Goal: Complete application form

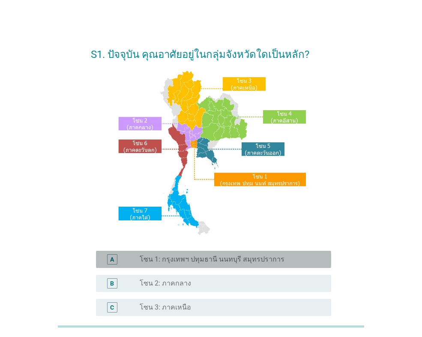
click at [268, 259] on label "โซน 1: กรุงเทพฯ ปทุมธานี นนทบุรี สมุทรปราการ" at bounding box center [212, 259] width 145 height 9
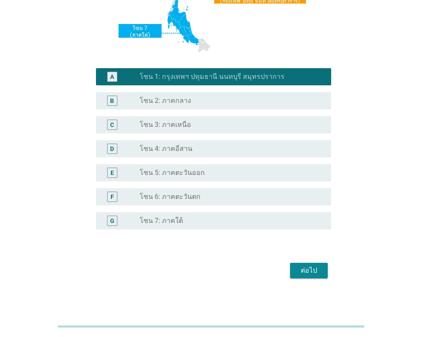
scroll to position [186, 0]
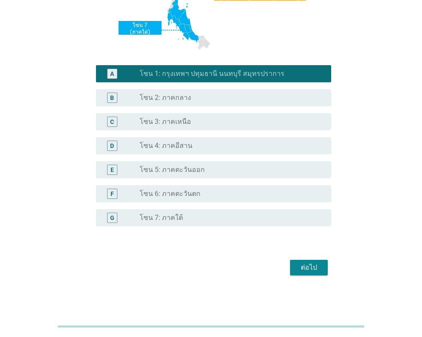
click at [308, 265] on div "ต่อไป" at bounding box center [309, 267] width 24 height 10
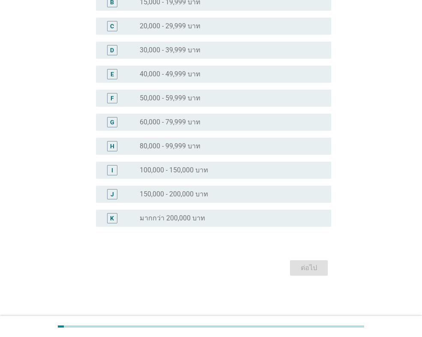
scroll to position [0, 0]
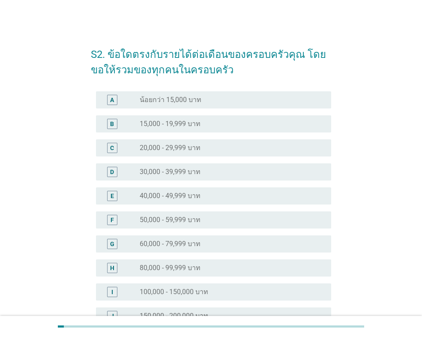
click at [282, 246] on div "radio_button_unchecked 60,000 - 79,999 บาท" at bounding box center [229, 244] width 178 height 9
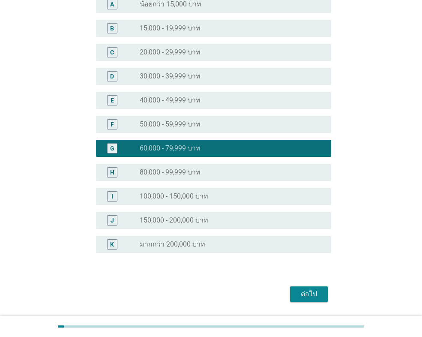
scroll to position [122, 0]
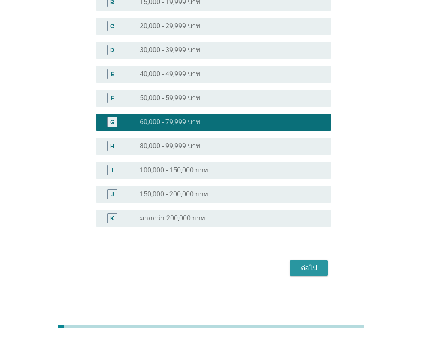
click at [301, 268] on div "ต่อไป" at bounding box center [309, 268] width 24 height 10
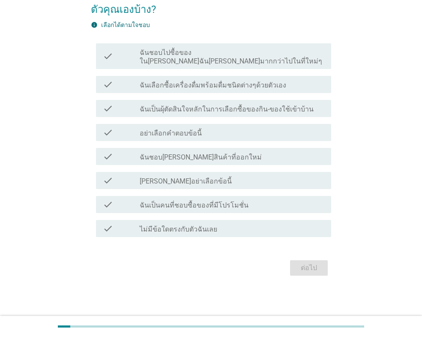
scroll to position [0, 0]
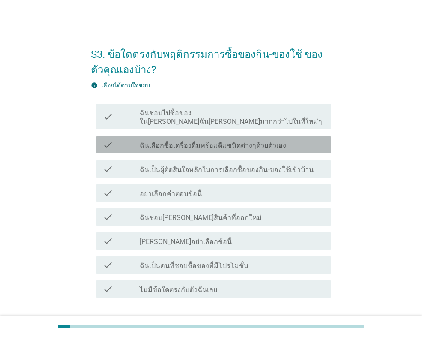
click at [260, 144] on div "check check_box_outline_blank ฉันเลือกซื้อเครื่องดื่มพร้อมดื่มชนิดต่างๆด้วยตัวเ…" at bounding box center [213, 144] width 235 height 17
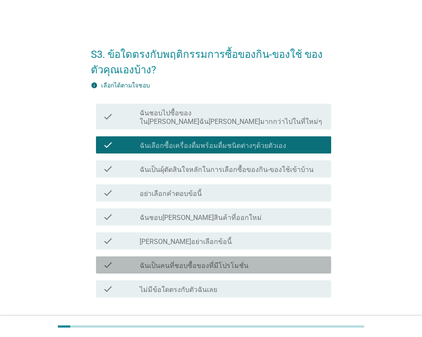
click at [304, 260] on div "check_box_outline_blank ฉันเป็นคนที่ชอบซื้อของที่มีโปรโมชั่น" at bounding box center [232, 265] width 185 height 10
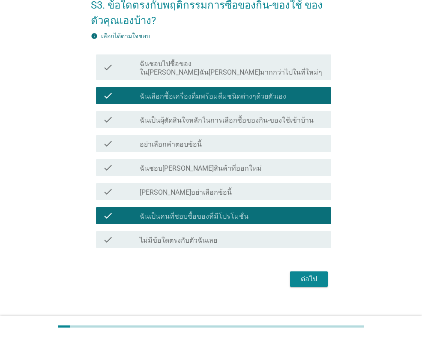
scroll to position [52, 0]
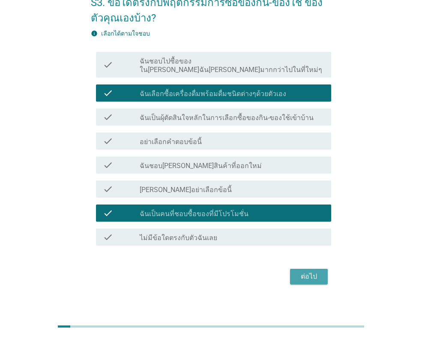
click at [310, 271] on div "ต่อไป" at bounding box center [309, 276] width 24 height 10
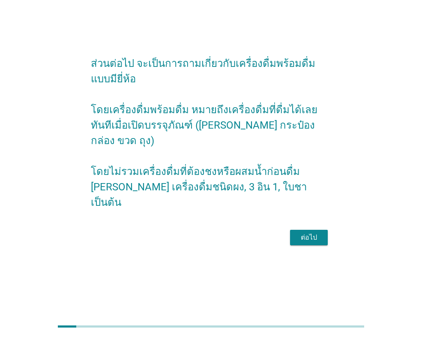
scroll to position [0, 0]
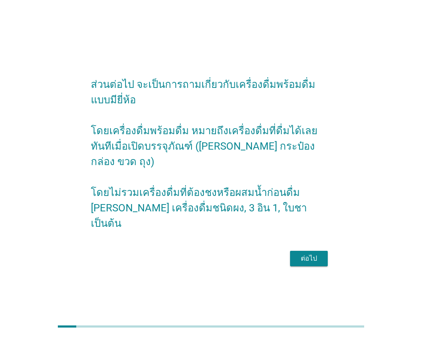
click at [313, 253] on div "ต่อไป" at bounding box center [309, 258] width 24 height 10
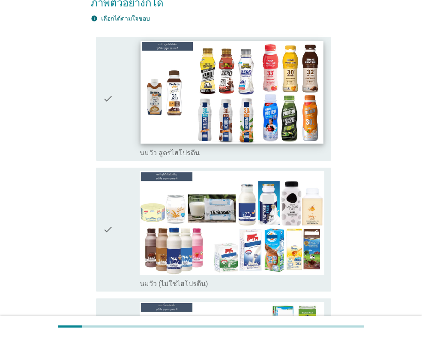
scroll to position [171, 0]
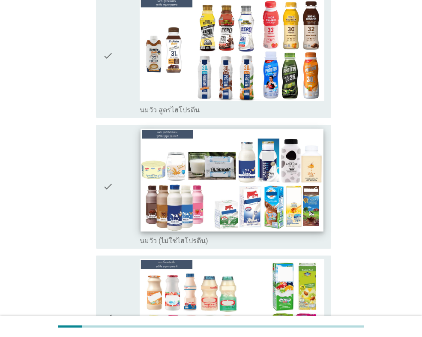
click at [255, 195] on img at bounding box center [232, 180] width 183 height 103
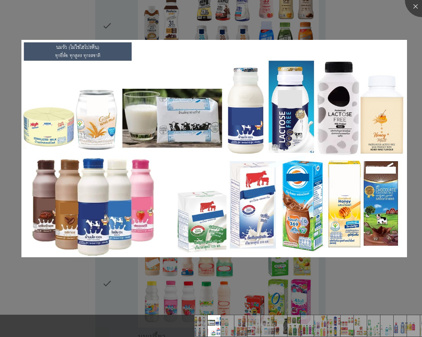
scroll to position [214, 0]
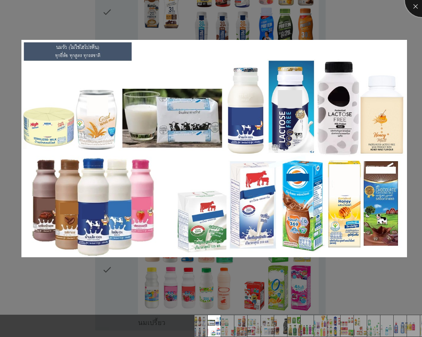
click at [418, 9] on div at bounding box center [422, 0] width 34 height 34
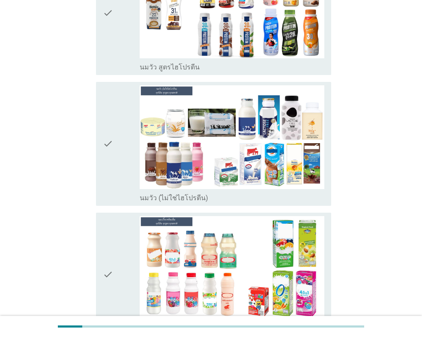
click at [111, 158] on icon "check" at bounding box center [108, 143] width 10 height 117
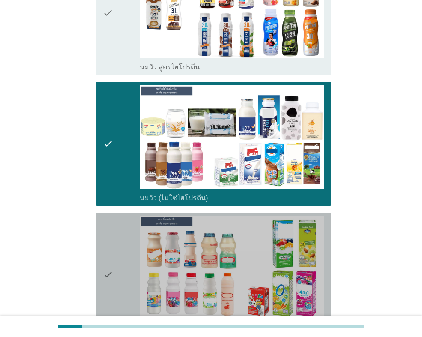
click at [107, 240] on icon "check" at bounding box center [108, 274] width 10 height 117
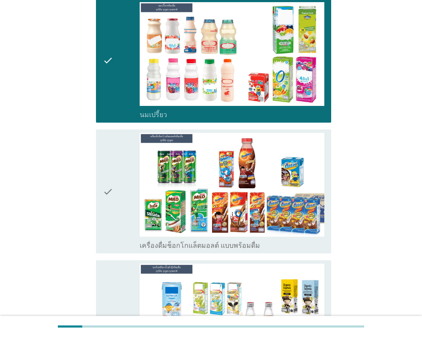
scroll to position [429, 0]
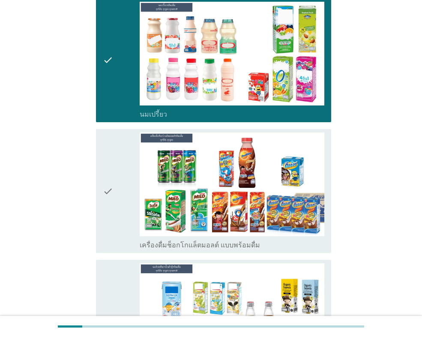
click at [115, 201] on div "check" at bounding box center [121, 190] width 37 height 117
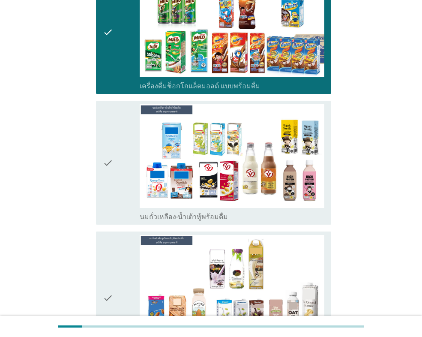
scroll to position [600, 0]
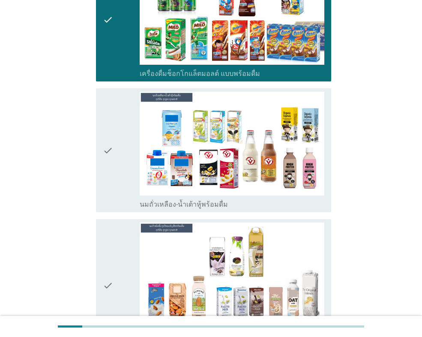
click at [114, 152] on div "check" at bounding box center [121, 150] width 37 height 117
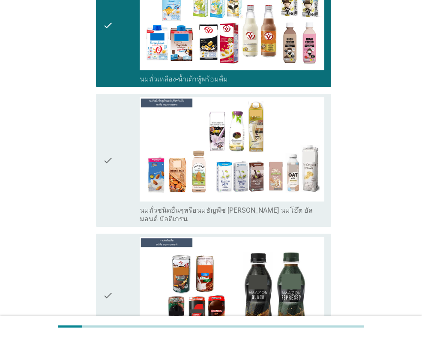
scroll to position [729, 0]
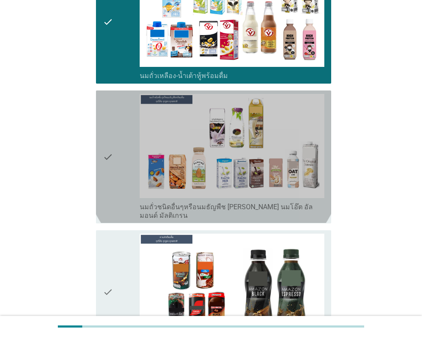
click at [111, 159] on icon "check" at bounding box center [108, 157] width 10 height 126
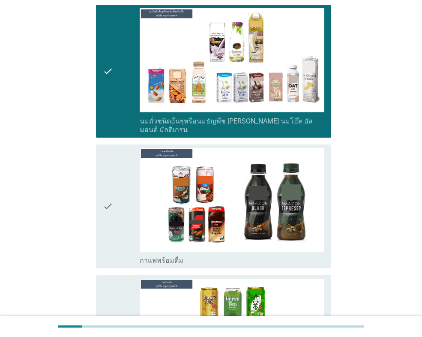
click at [113, 193] on icon "check" at bounding box center [108, 206] width 10 height 117
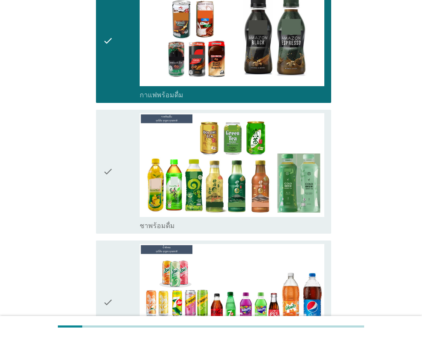
scroll to position [986, 0]
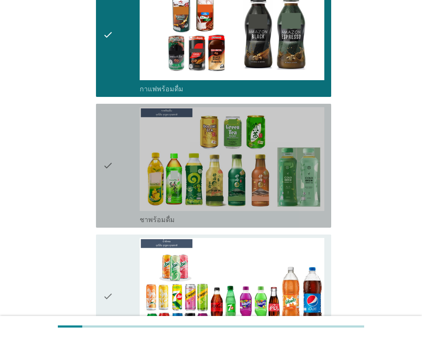
click at [116, 153] on div "check" at bounding box center [121, 165] width 37 height 117
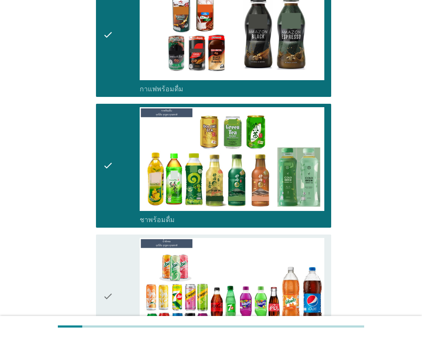
click at [112, 258] on icon "check" at bounding box center [108, 296] width 10 height 117
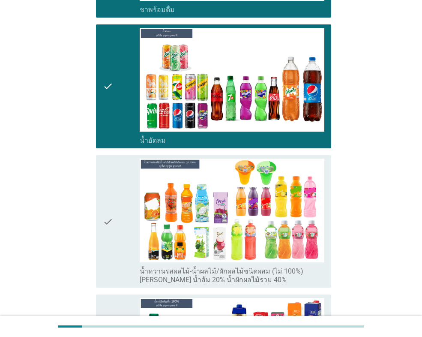
scroll to position [1200, 0]
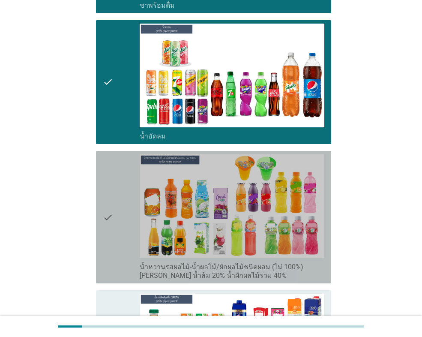
click at [115, 210] on div "check" at bounding box center [121, 217] width 37 height 126
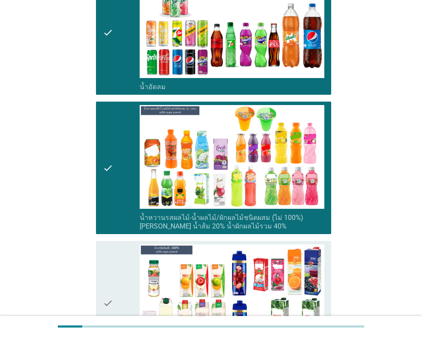
scroll to position [1329, 0]
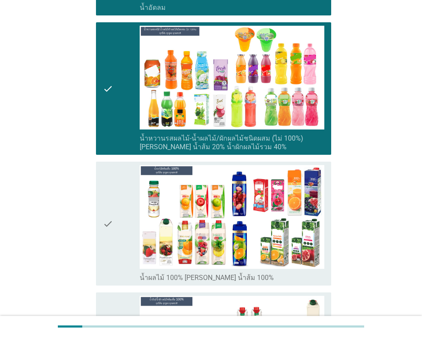
click at [111, 203] on icon "check" at bounding box center [108, 223] width 10 height 117
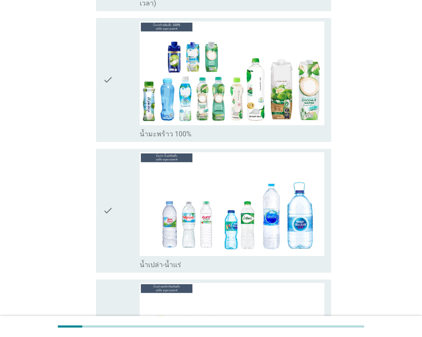
scroll to position [1886, 0]
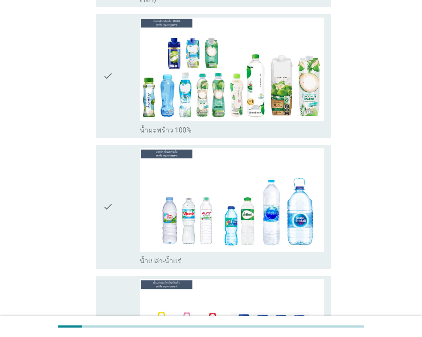
click at [122, 195] on div "check" at bounding box center [121, 206] width 37 height 117
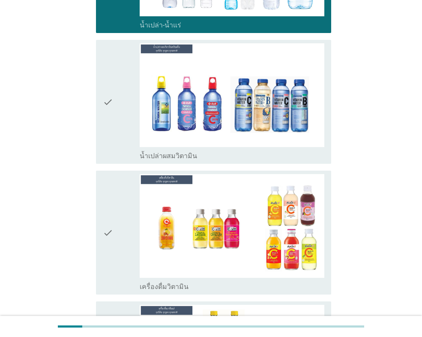
scroll to position [2143, 0]
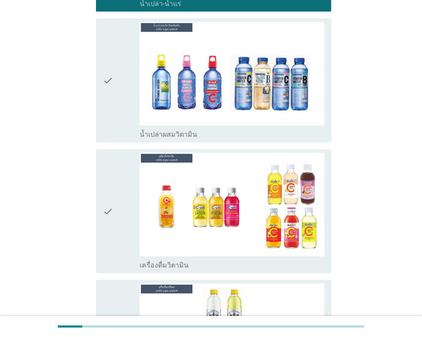
click at [117, 79] on div "check" at bounding box center [121, 80] width 37 height 117
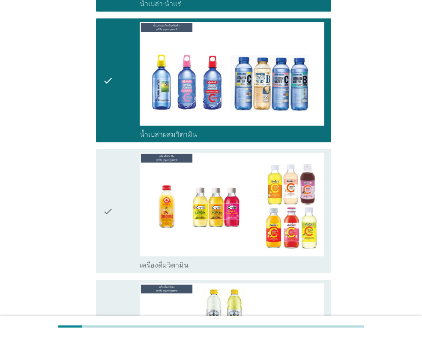
click at [119, 184] on div "check" at bounding box center [121, 211] width 37 height 117
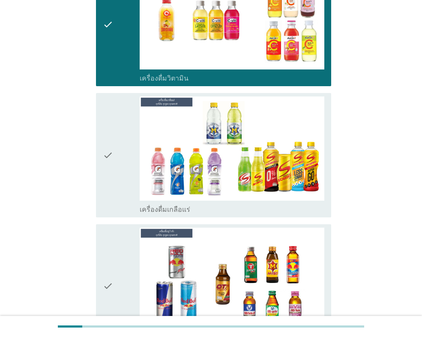
scroll to position [2358, 0]
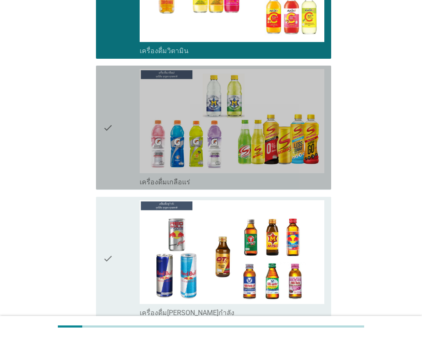
click at [120, 120] on div "check" at bounding box center [121, 127] width 37 height 117
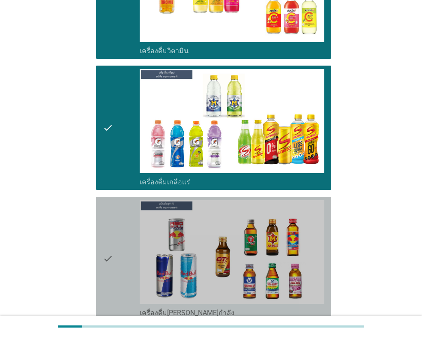
click at [127, 208] on div "check" at bounding box center [121, 258] width 37 height 117
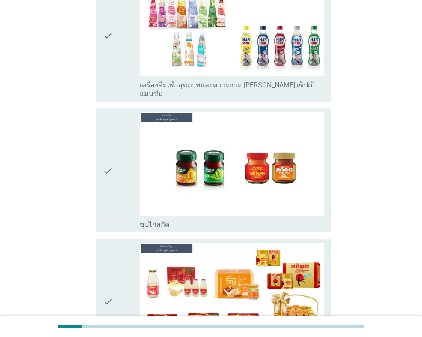
scroll to position [3001, 0]
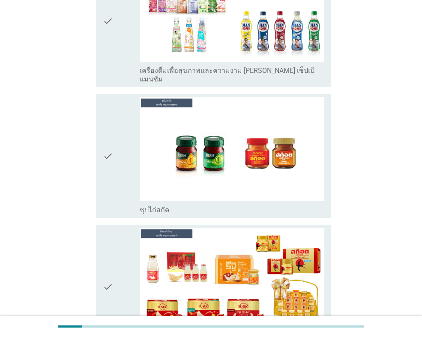
click at [114, 126] on div "check" at bounding box center [121, 155] width 37 height 117
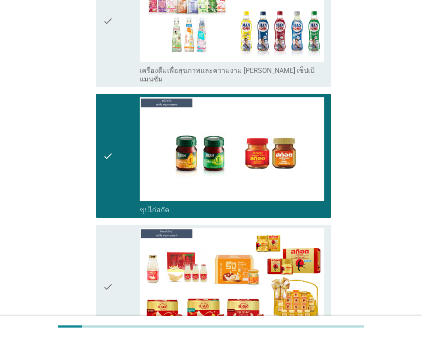
click at [120, 228] on div "check" at bounding box center [121, 286] width 37 height 117
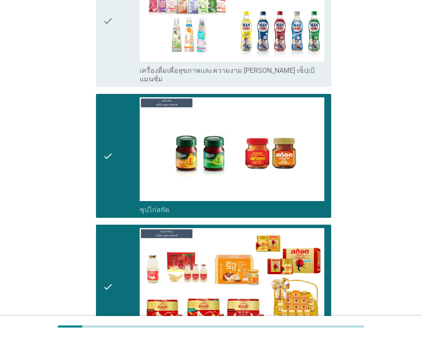
click at [111, 124] on icon "check" at bounding box center [108, 155] width 10 height 117
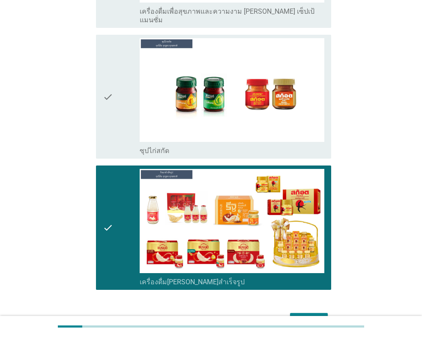
scroll to position [3063, 0]
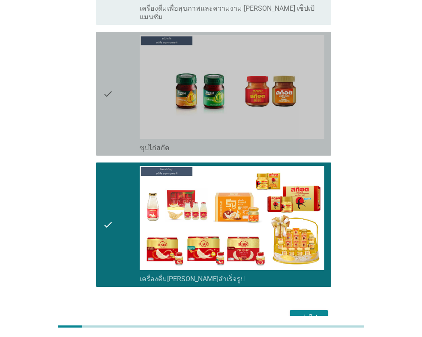
click at [112, 35] on icon "check" at bounding box center [108, 93] width 10 height 117
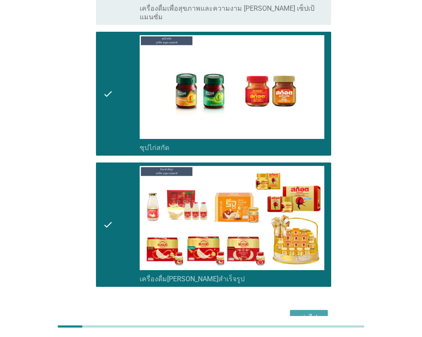
click at [302, 313] on div "ต่อไป" at bounding box center [309, 318] width 24 height 10
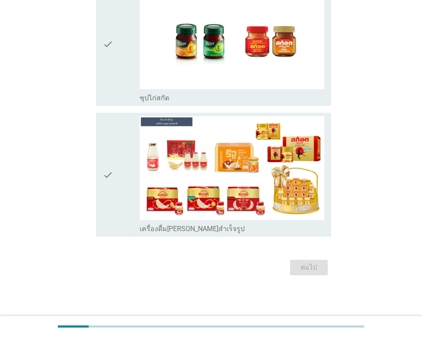
scroll to position [0, 0]
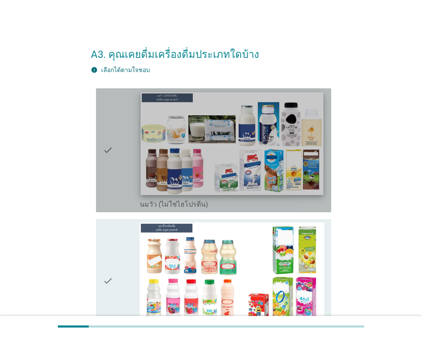
click at [183, 180] on img at bounding box center [232, 143] width 183 height 103
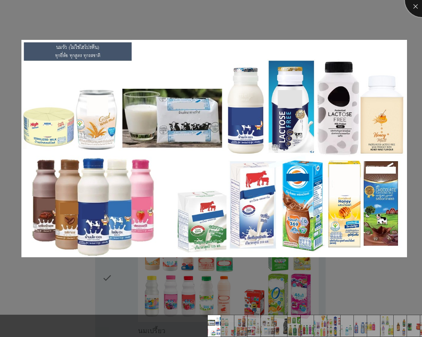
click at [417, 8] on div at bounding box center [422, 0] width 34 height 34
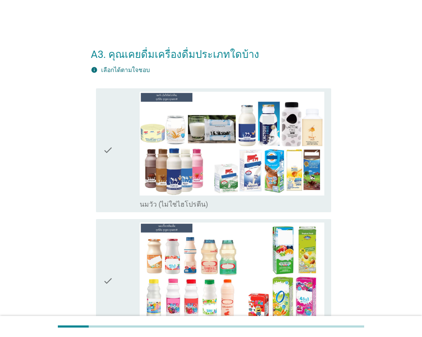
click at [108, 160] on icon "check" at bounding box center [108, 150] width 10 height 117
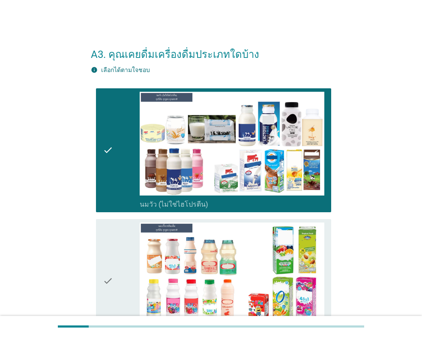
click at [120, 240] on div "check" at bounding box center [121, 280] width 37 height 117
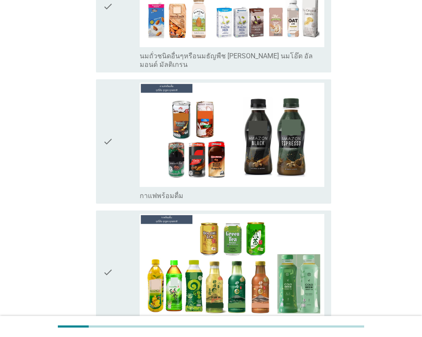
scroll to position [729, 0]
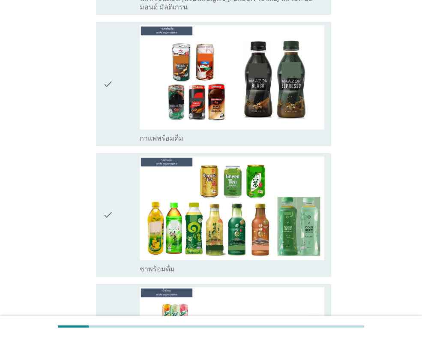
click at [116, 127] on div "check" at bounding box center [121, 83] width 37 height 117
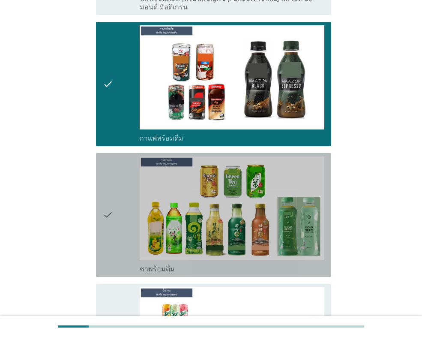
click at [121, 221] on div "check" at bounding box center [121, 214] width 37 height 117
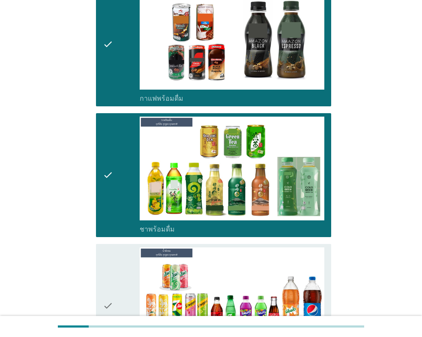
scroll to position [857, 0]
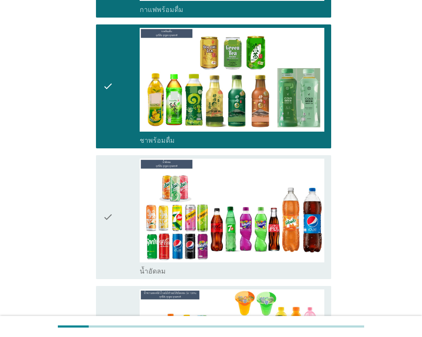
click at [117, 222] on div "check" at bounding box center [121, 217] width 37 height 117
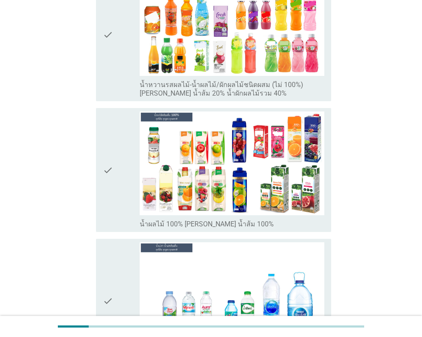
scroll to position [1200, 0]
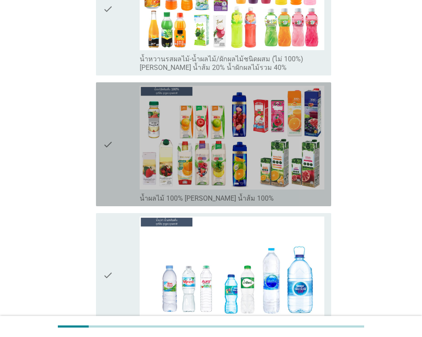
click at [117, 148] on div "check" at bounding box center [121, 144] width 37 height 117
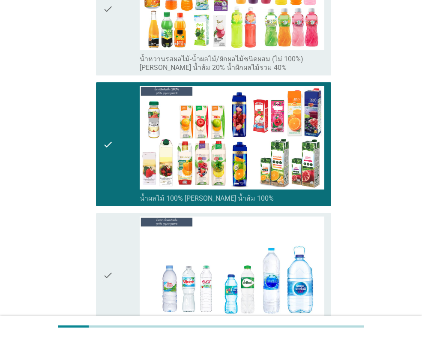
click at [120, 262] on div "check" at bounding box center [121, 274] width 37 height 117
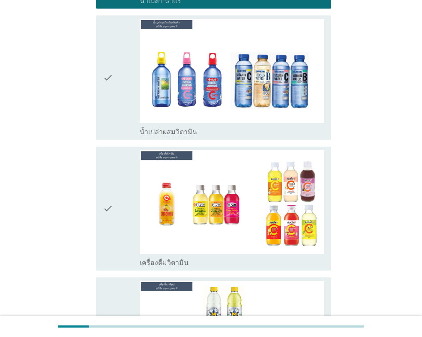
scroll to position [1543, 0]
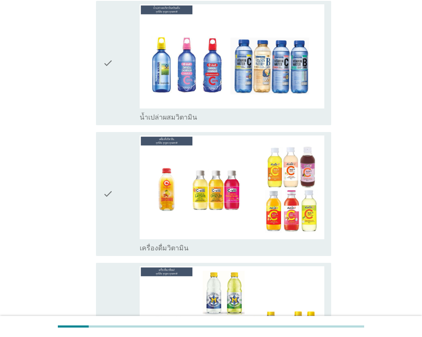
click at [118, 244] on div "check check_box_outline_blank เครื่องดื่มวิตามิน" at bounding box center [213, 194] width 235 height 124
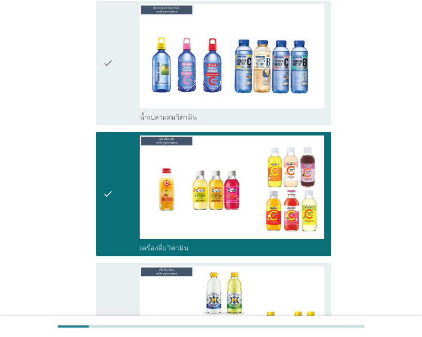
click at [119, 294] on div "check" at bounding box center [121, 324] width 37 height 117
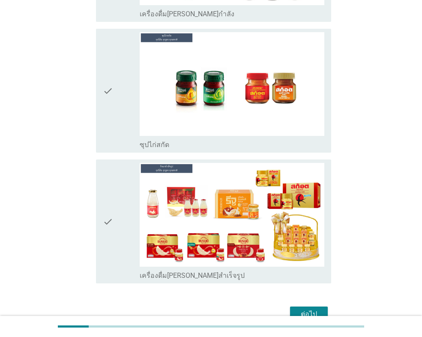
scroll to position [2058, 0]
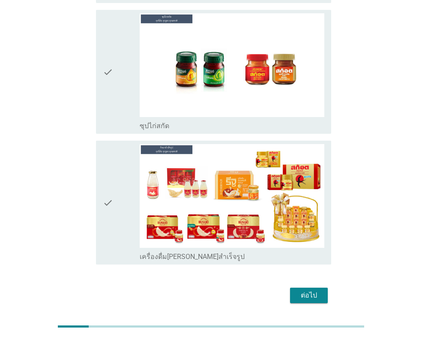
click at [116, 229] on div "check" at bounding box center [121, 202] width 37 height 117
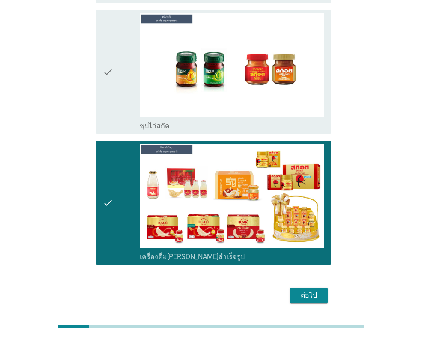
click at [307, 290] on div "ต่อไป" at bounding box center [309, 295] width 24 height 10
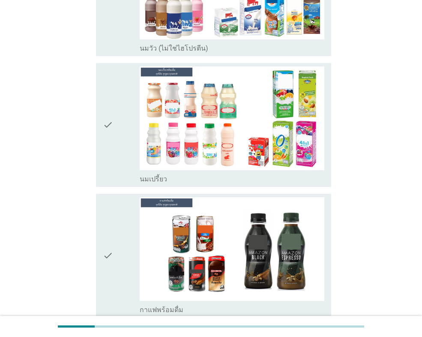
scroll to position [214, 0]
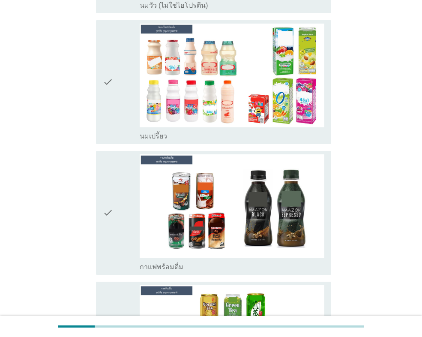
click at [125, 235] on div "check" at bounding box center [121, 212] width 37 height 117
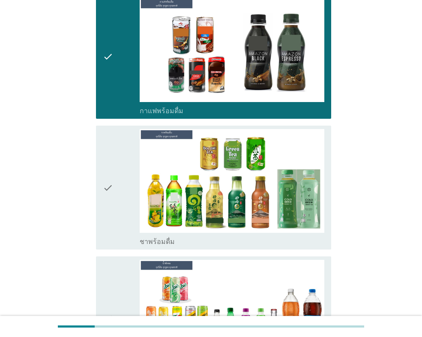
scroll to position [386, 0]
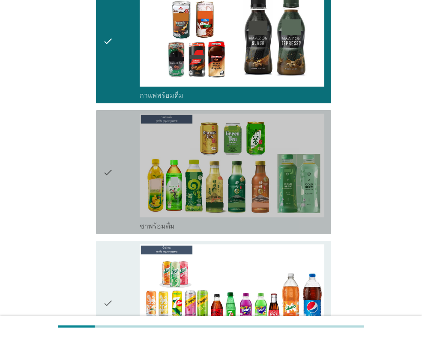
click at [123, 190] on div "check" at bounding box center [121, 172] width 37 height 117
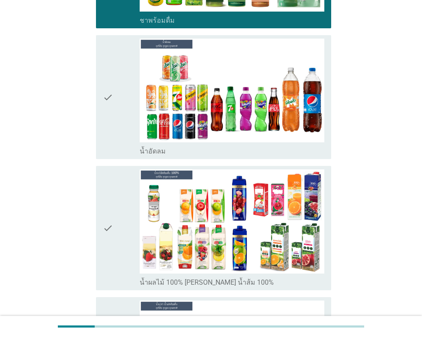
scroll to position [600, 0]
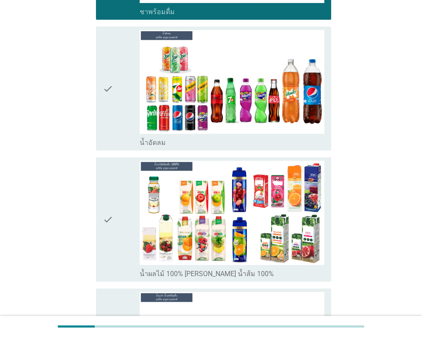
click at [115, 129] on div "check" at bounding box center [121, 88] width 37 height 117
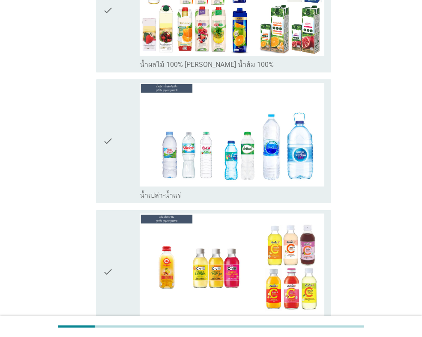
scroll to position [815, 0]
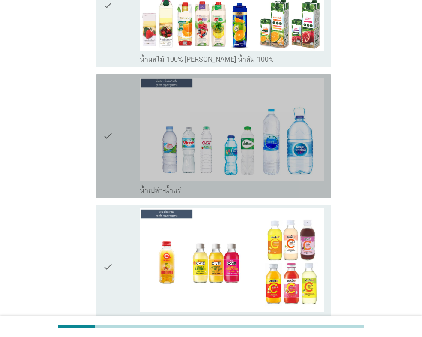
click at [111, 141] on icon "check" at bounding box center [108, 136] width 10 height 117
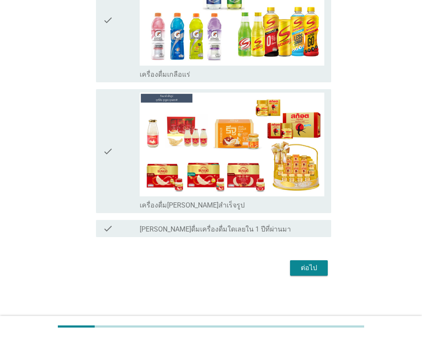
scroll to position [1192, 0]
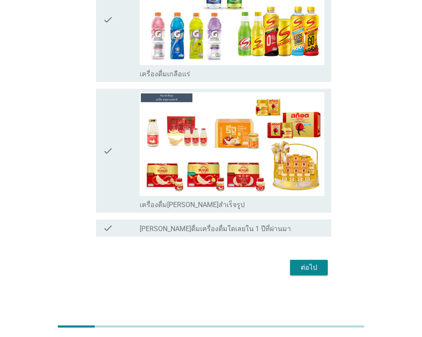
click at [307, 257] on div "ต่อไป" at bounding box center [211, 267] width 240 height 21
click at [301, 268] on div "ต่อไป" at bounding box center [309, 267] width 24 height 10
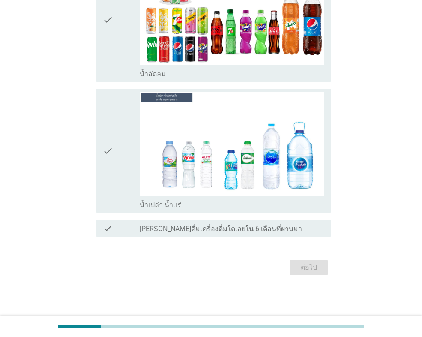
scroll to position [0, 0]
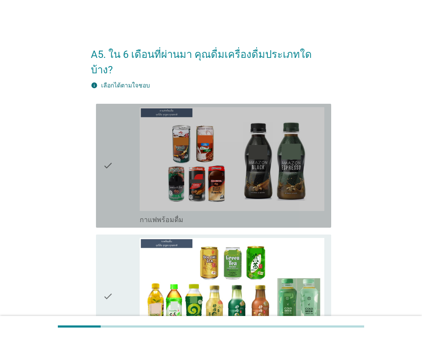
click at [113, 134] on icon "check" at bounding box center [108, 165] width 10 height 117
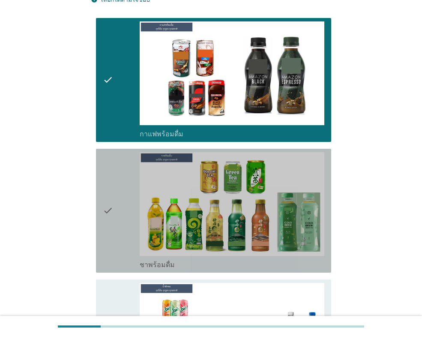
click at [118, 239] on div "check" at bounding box center [121, 210] width 37 height 117
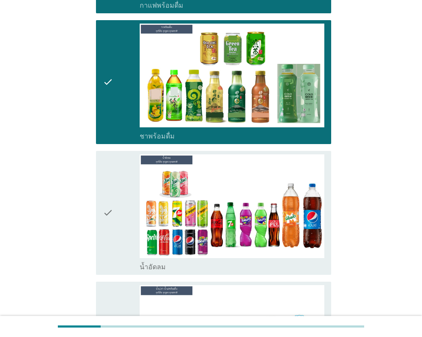
click at [123, 222] on div "check" at bounding box center [121, 212] width 37 height 117
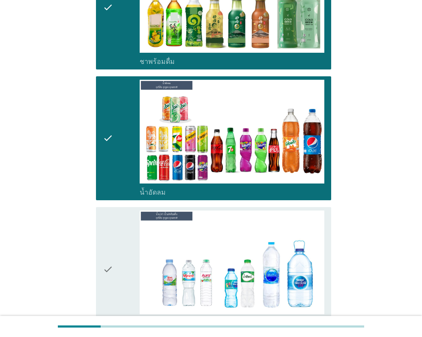
scroll to position [386, 0]
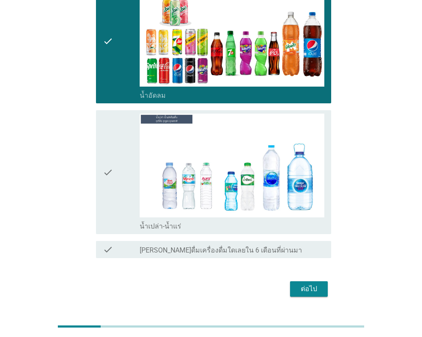
click at [114, 178] on div "check" at bounding box center [121, 172] width 37 height 117
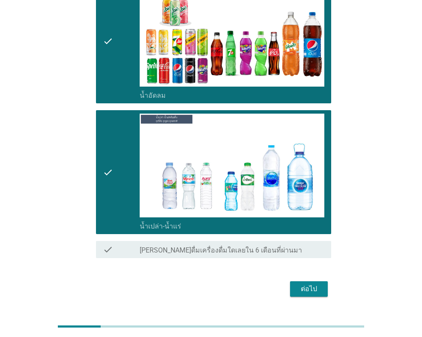
click at [305, 284] on div "ต่อไป" at bounding box center [309, 289] width 24 height 10
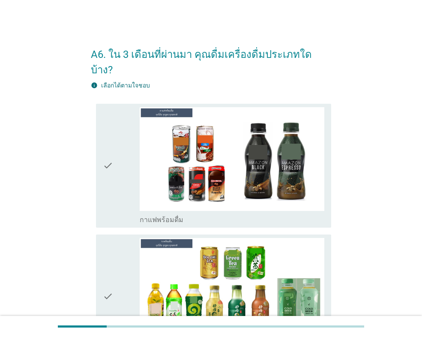
click at [119, 153] on div "check" at bounding box center [121, 165] width 37 height 117
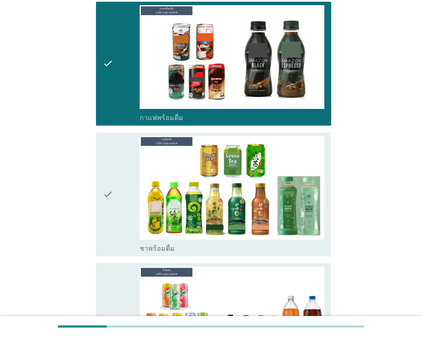
scroll to position [171, 0]
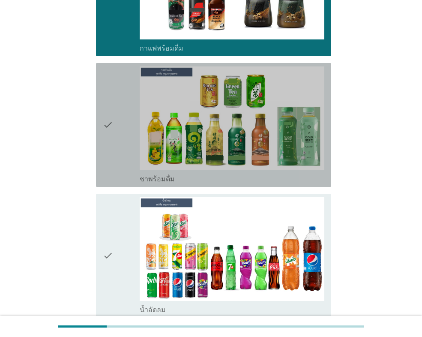
drag, startPoint x: 114, startPoint y: 118, endPoint x: 112, endPoint y: 128, distance: 9.6
click at [114, 117] on div "check" at bounding box center [121, 124] width 37 height 117
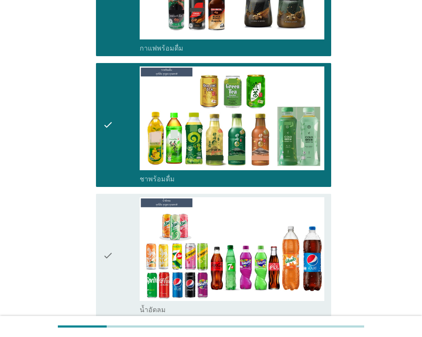
click at [126, 234] on div "check" at bounding box center [121, 255] width 37 height 117
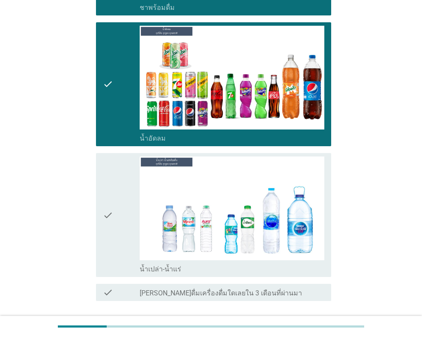
click at [123, 219] on div "check" at bounding box center [121, 214] width 37 height 117
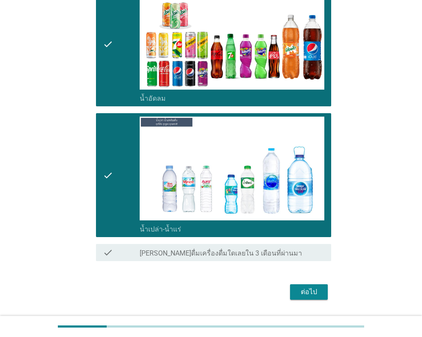
scroll to position [392, 0]
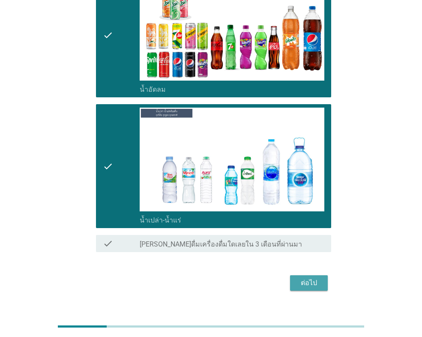
click at [307, 278] on div "ต่อไป" at bounding box center [309, 283] width 24 height 10
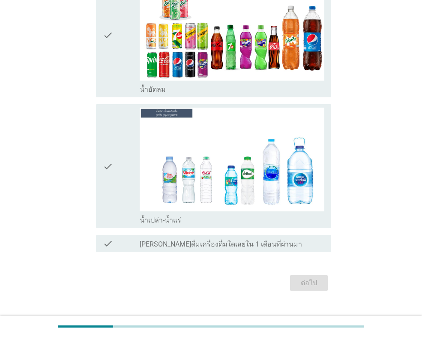
scroll to position [0, 0]
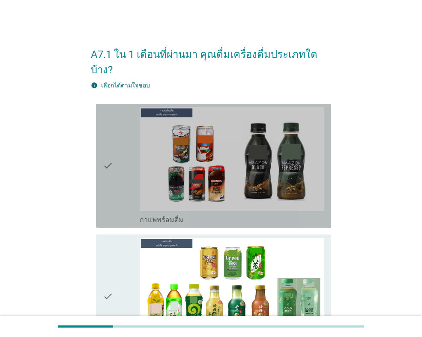
click at [120, 177] on div "check" at bounding box center [121, 165] width 37 height 117
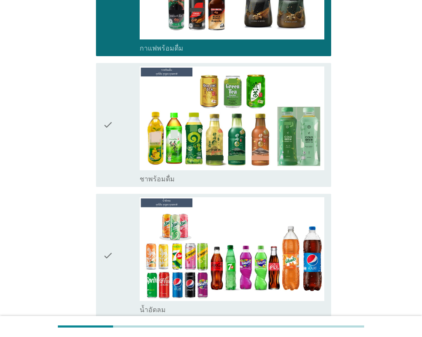
click at [127, 247] on div "check" at bounding box center [121, 255] width 37 height 117
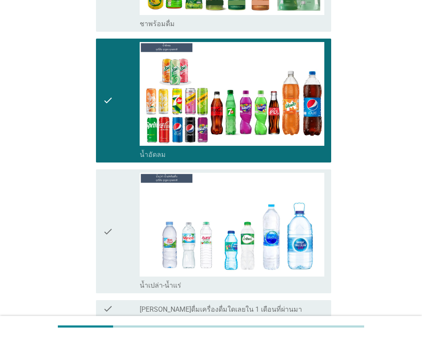
scroll to position [343, 0]
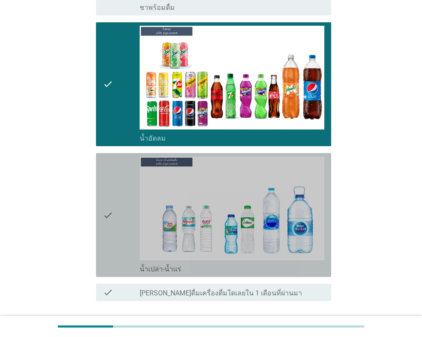
click at [124, 231] on div "check" at bounding box center [121, 214] width 37 height 117
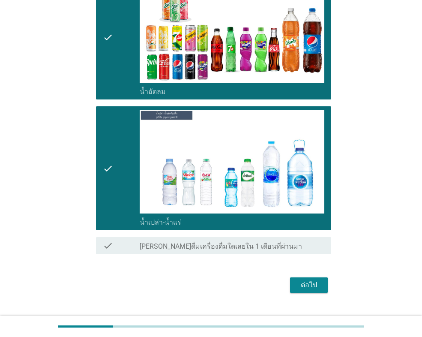
scroll to position [392, 0]
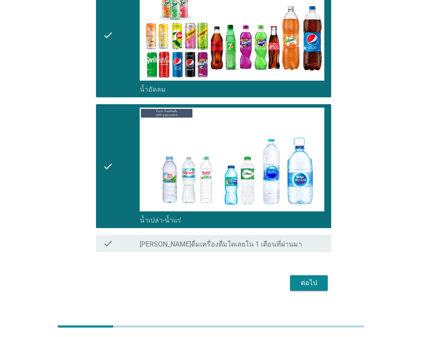
click at [304, 278] on div "ต่อไป" at bounding box center [309, 283] width 24 height 10
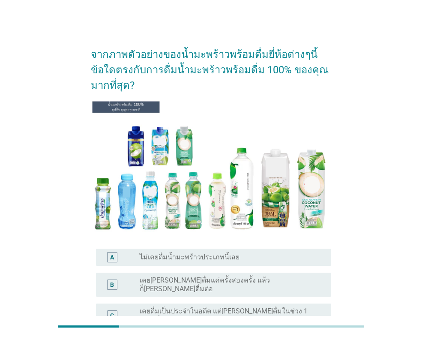
scroll to position [43, 0]
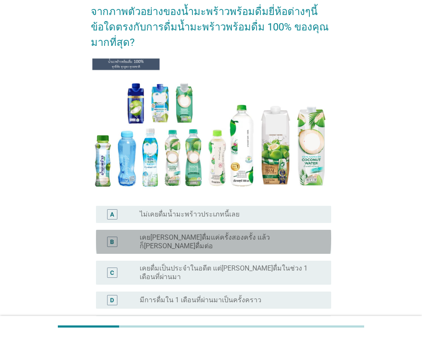
click at [282, 243] on div "B radio_button_unchecked เคย[PERSON_NAME]ดื่มแค่ครั้งสองครั้ง แล้วก็[PERSON_NAM…" at bounding box center [213, 242] width 235 height 24
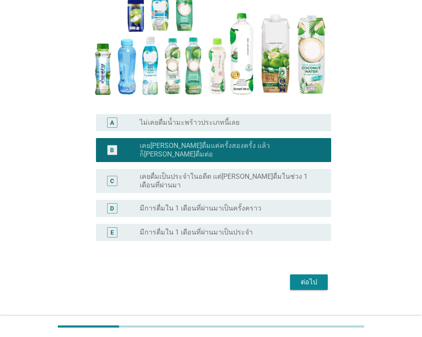
scroll to position [135, 0]
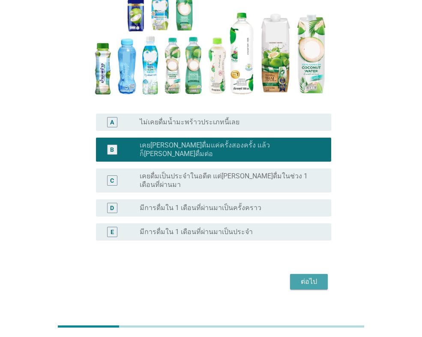
click at [310, 274] on button "ต่อไป" at bounding box center [309, 281] width 38 height 15
